Goal: Task Accomplishment & Management: Use online tool/utility

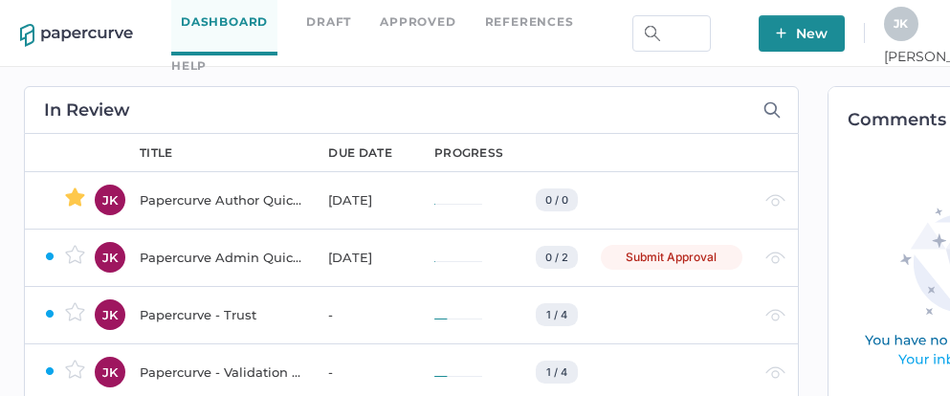
scroll to position [0, 129]
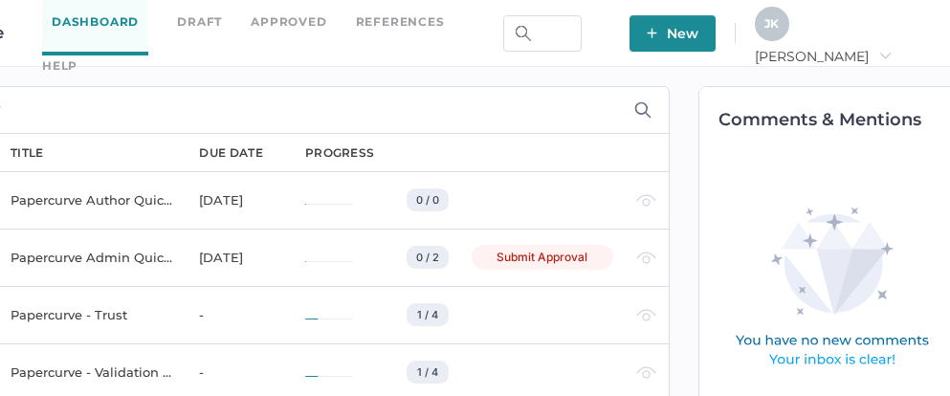
click at [888, 48] on span "Jeff arrow_right" at bounding box center [823, 56] width 137 height 17
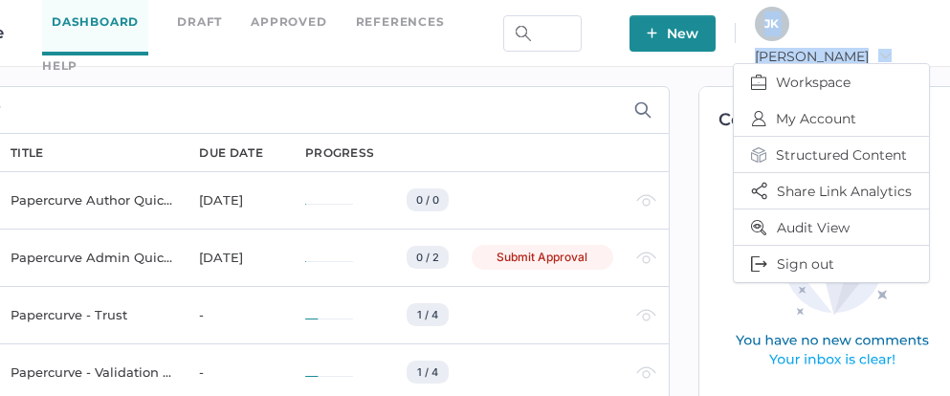
click at [888, 48] on span "Jeff arrow_right" at bounding box center [823, 56] width 137 height 17
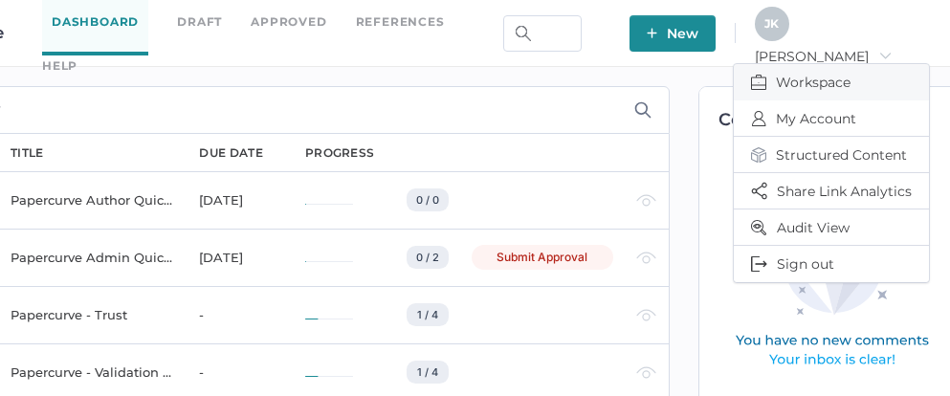
click at [819, 81] on span "Workspace" at bounding box center [831, 82] width 161 height 36
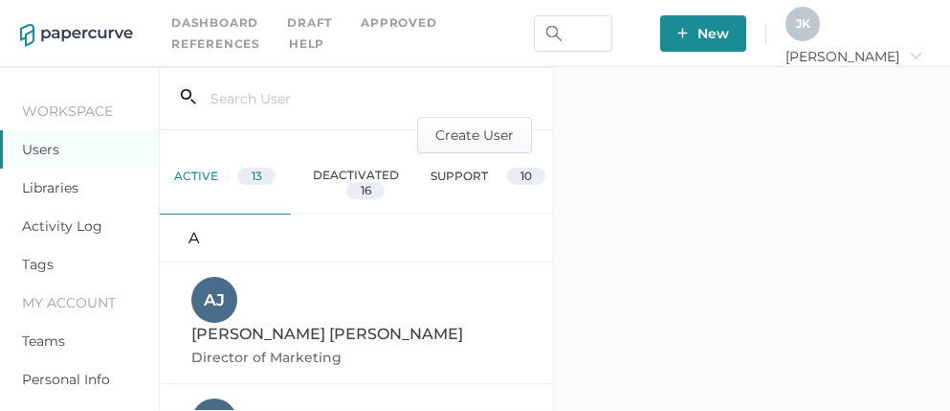
click at [68, 232] on link "Activity Log" at bounding box center [62, 225] width 80 height 17
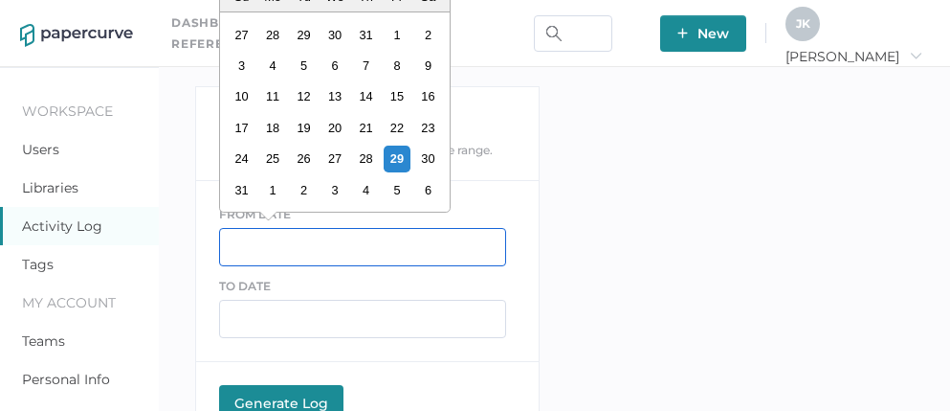
click at [248, 242] on input "text" at bounding box center [362, 247] width 287 height 38
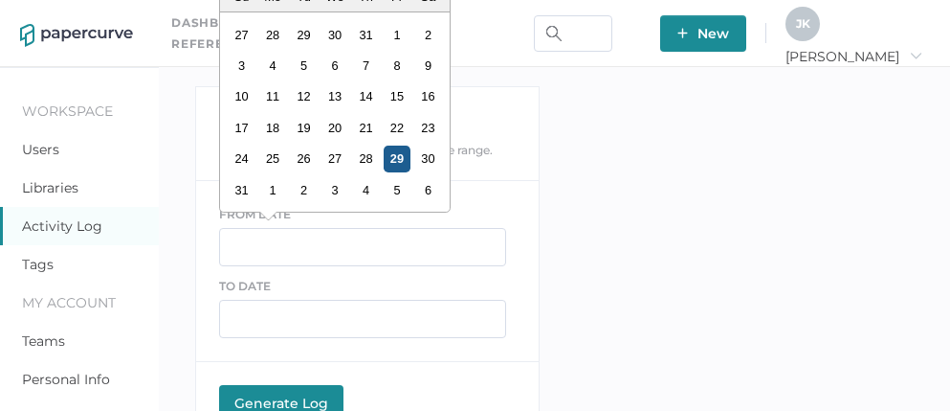
click at [389, 161] on div "29" at bounding box center [397, 158] width 26 height 26
type input "08/29/2025"
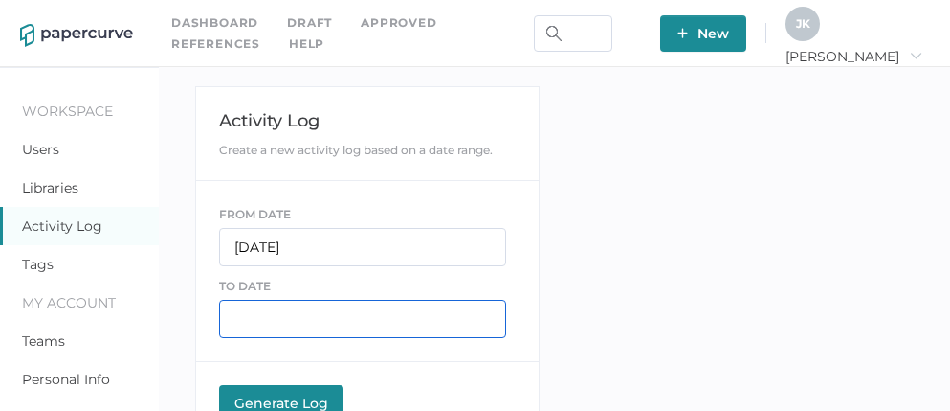
click at [265, 318] on input "text" at bounding box center [362, 319] width 287 height 38
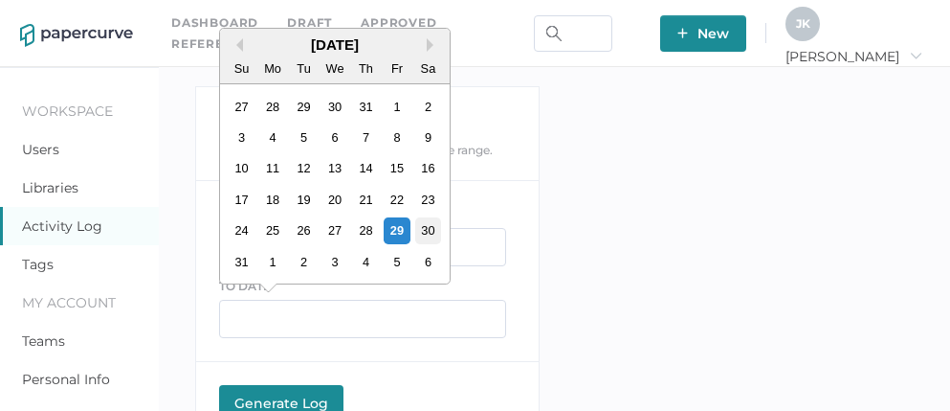
click at [435, 228] on div "30" at bounding box center [427, 230] width 26 height 26
type input "08/30/2025"
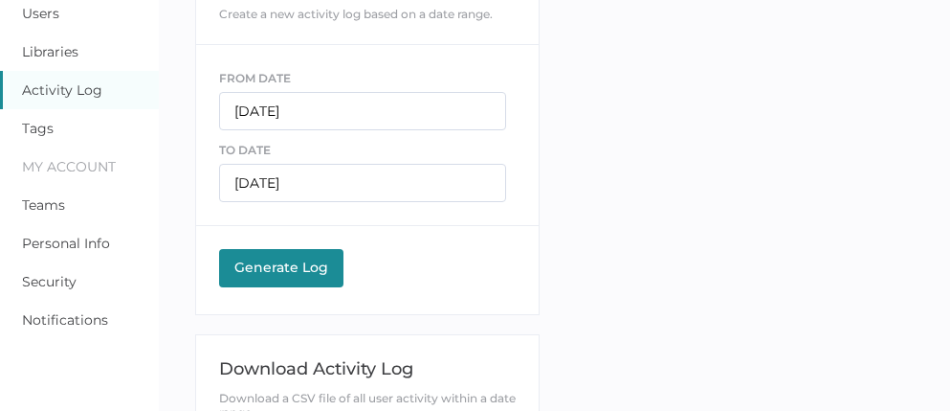
scroll to position [287, 0]
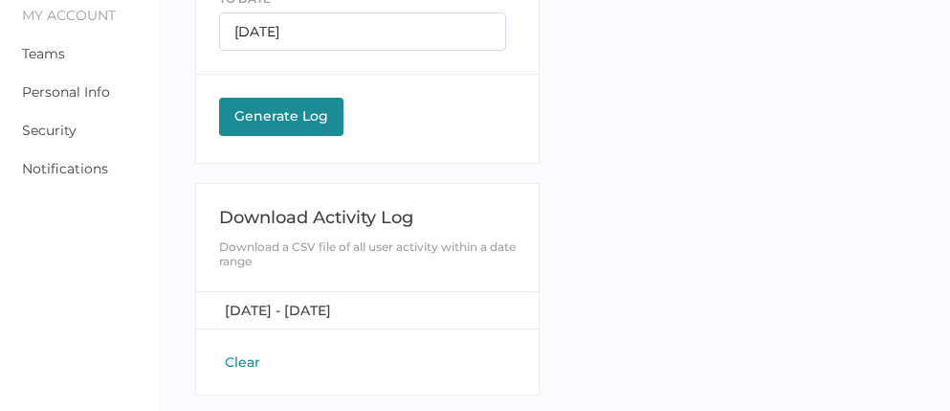
click at [294, 119] on div "Generate Log" at bounding box center [281, 115] width 105 height 17
click at [308, 304] on span "August 29, 2025 - August 30, 2025" at bounding box center [278, 309] width 106 height 17
